Goal: Navigation & Orientation: Find specific page/section

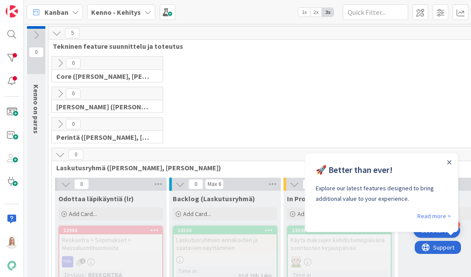
click at [448, 159] on div "Close Announcement" at bounding box center [449, 162] width 4 height 9
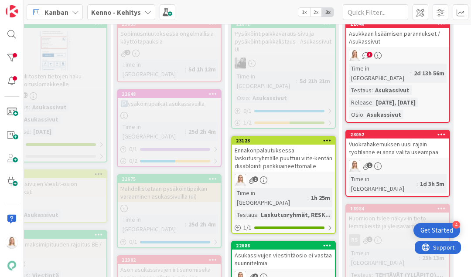
scroll to position [1319, 171]
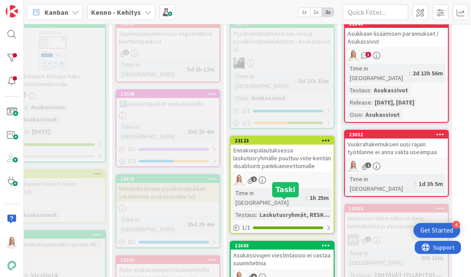
click at [290, 243] on div "22688" at bounding box center [284, 246] width 99 height 6
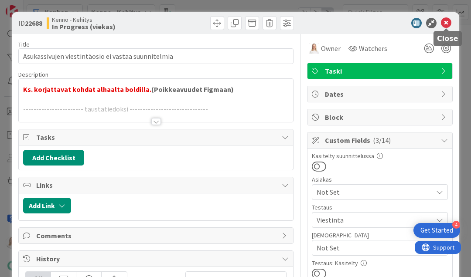
click at [445, 24] on icon at bounding box center [446, 23] width 10 height 10
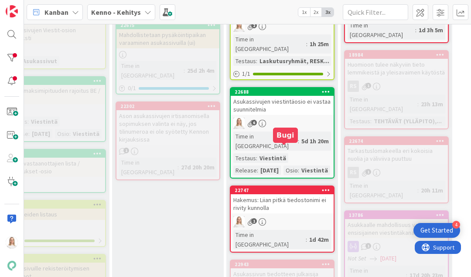
click at [282, 187] on div "22747" at bounding box center [284, 190] width 99 height 6
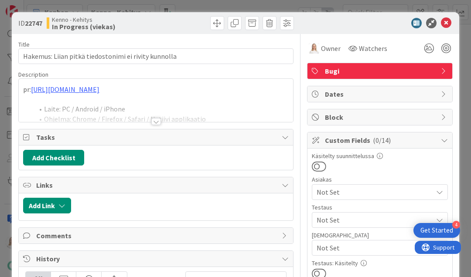
click at [154, 120] on div at bounding box center [156, 121] width 10 height 7
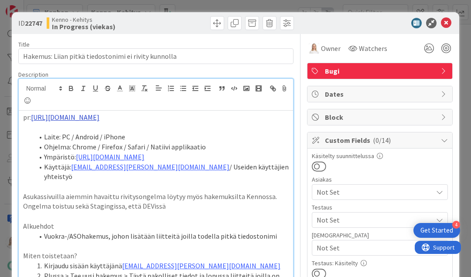
click at [99, 118] on link "[URL][DOMAIN_NAME]" at bounding box center [65, 117] width 68 height 9
click at [99, 131] on link "[URL][DOMAIN_NAME]" at bounding box center [77, 134] width 60 height 11
